Goal: Entertainment & Leisure: Consume media (video, audio)

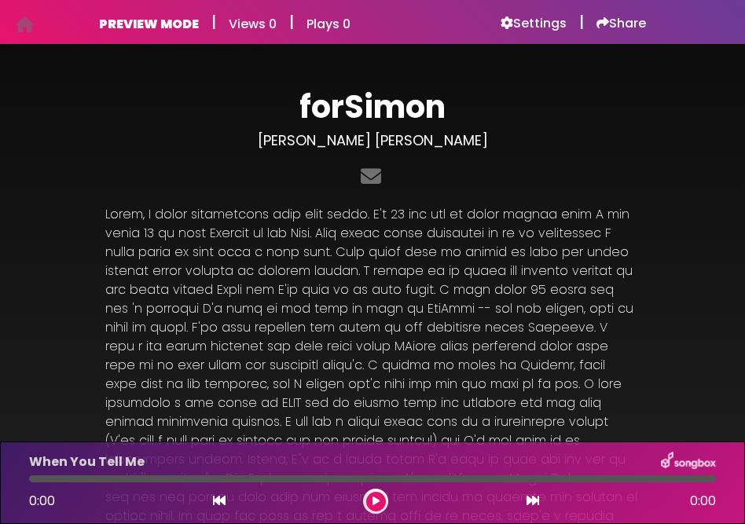
click at [689, 142] on div "forSimon [PERSON_NAME] [PERSON_NAME]" at bounding box center [372, 387] width 745 height 649
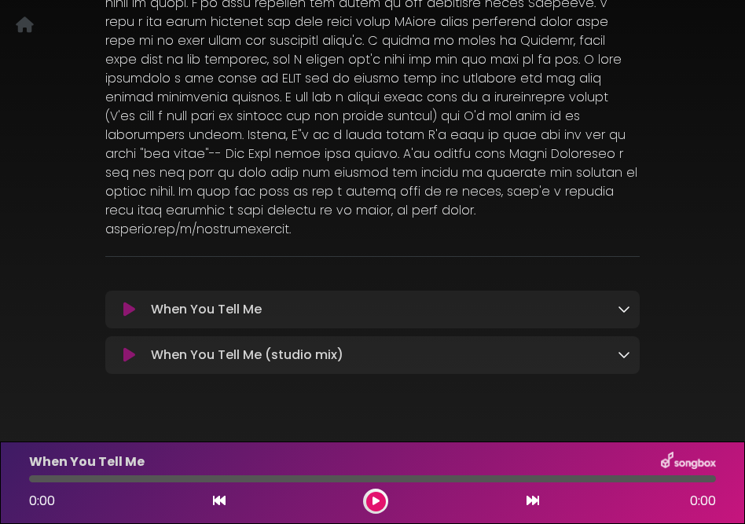
scroll to position [326, 0]
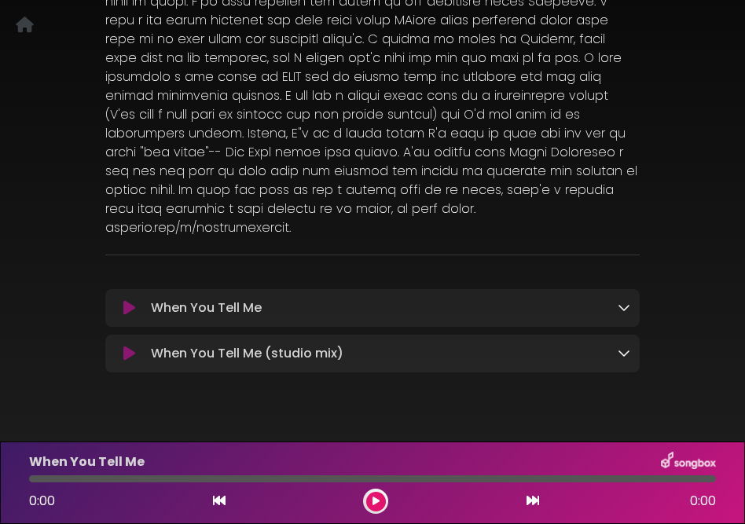
click at [125, 300] on icon at bounding box center [129, 308] width 12 height 16
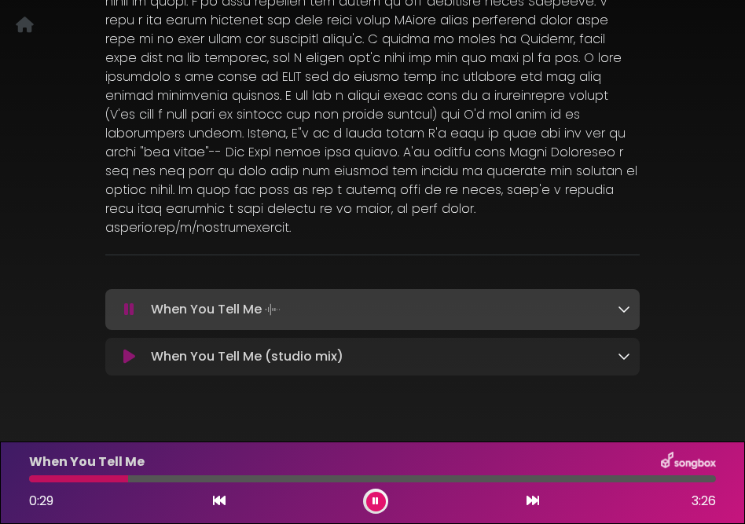
click at [132, 349] on icon at bounding box center [129, 357] width 12 height 16
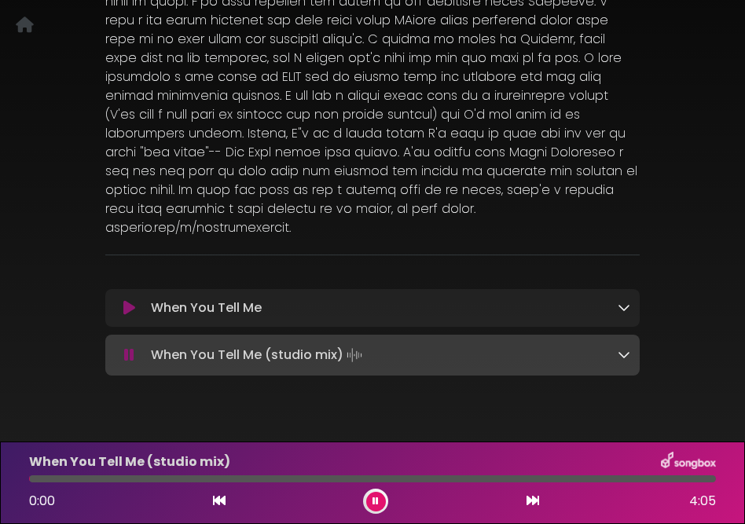
click at [127, 347] on icon at bounding box center [129, 355] width 10 height 16
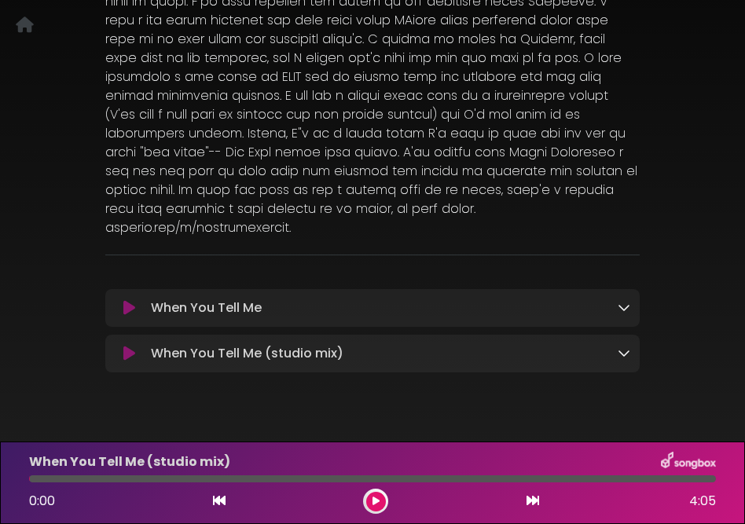
click at [374, 497] on icon at bounding box center [375, 501] width 7 height 9
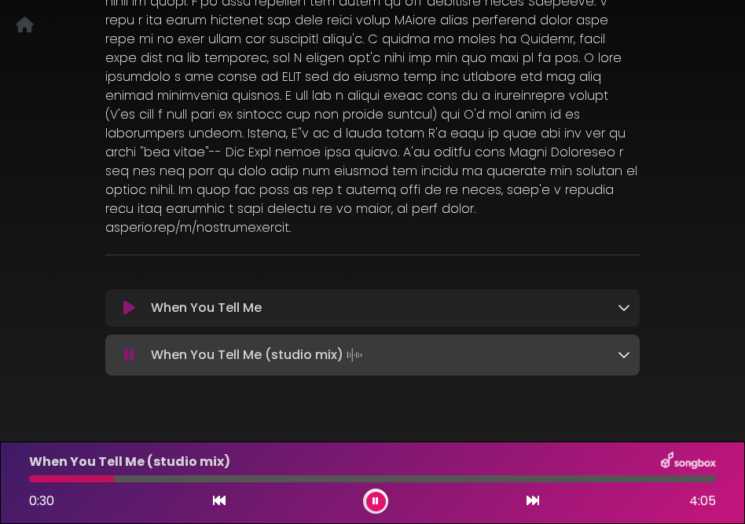
click at [372, 500] on icon at bounding box center [375, 501] width 6 height 9
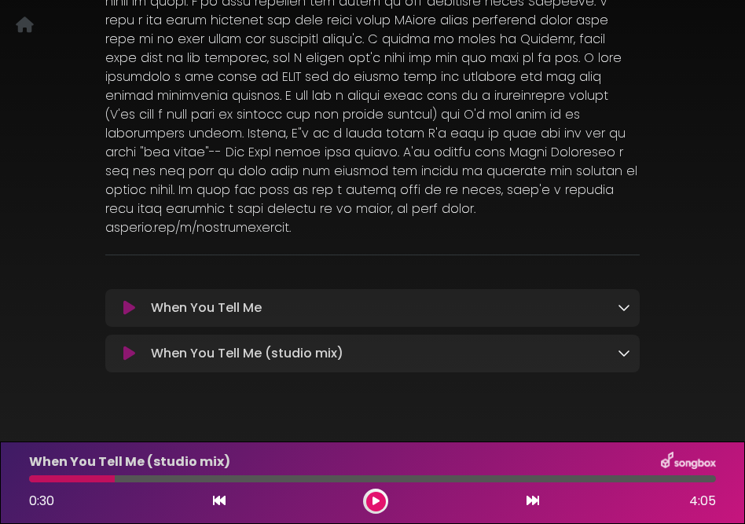
click at [132, 346] on icon at bounding box center [129, 354] width 12 height 16
